Goal: Find specific page/section: Find specific page/section

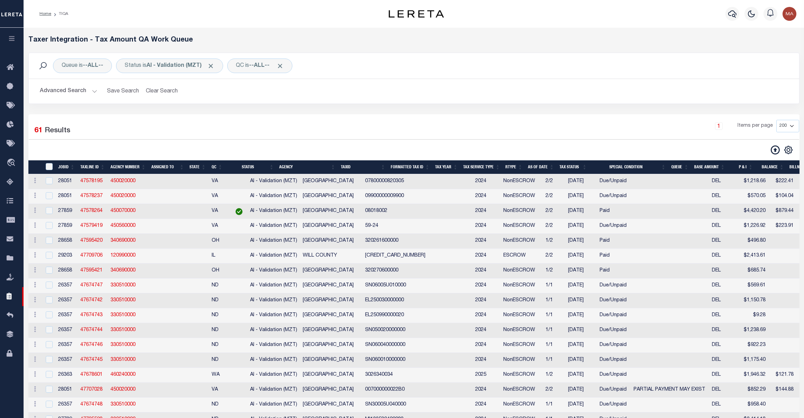
select select "200"
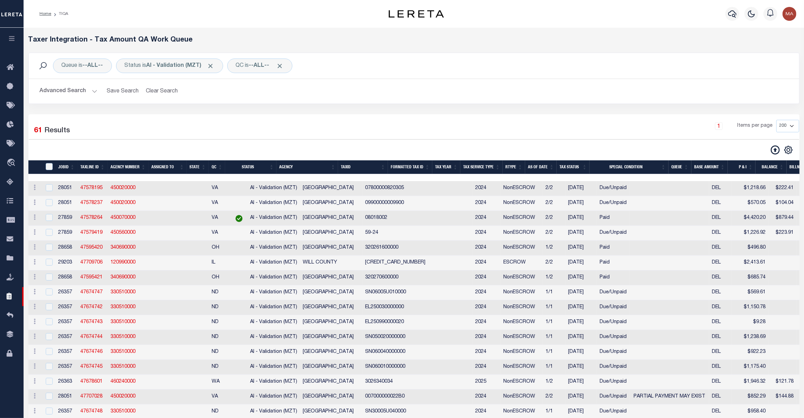
click at [67, 88] on button "Advanced Search" at bounding box center [68, 91] width 57 height 14
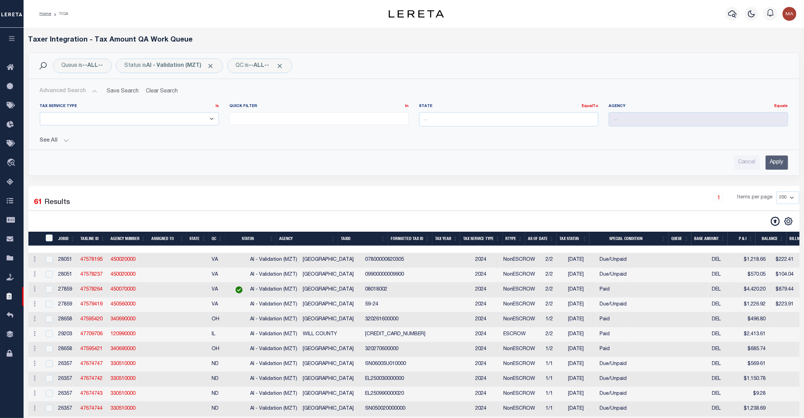
click at [775, 164] on input "Apply" at bounding box center [776, 162] width 23 height 14
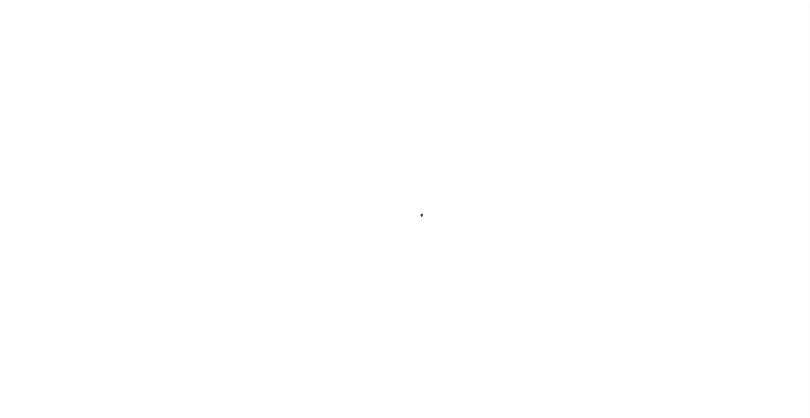
click at [134, 82] on div at bounding box center [405, 209] width 810 height 418
